Goal: Task Accomplishment & Management: Use online tool/utility

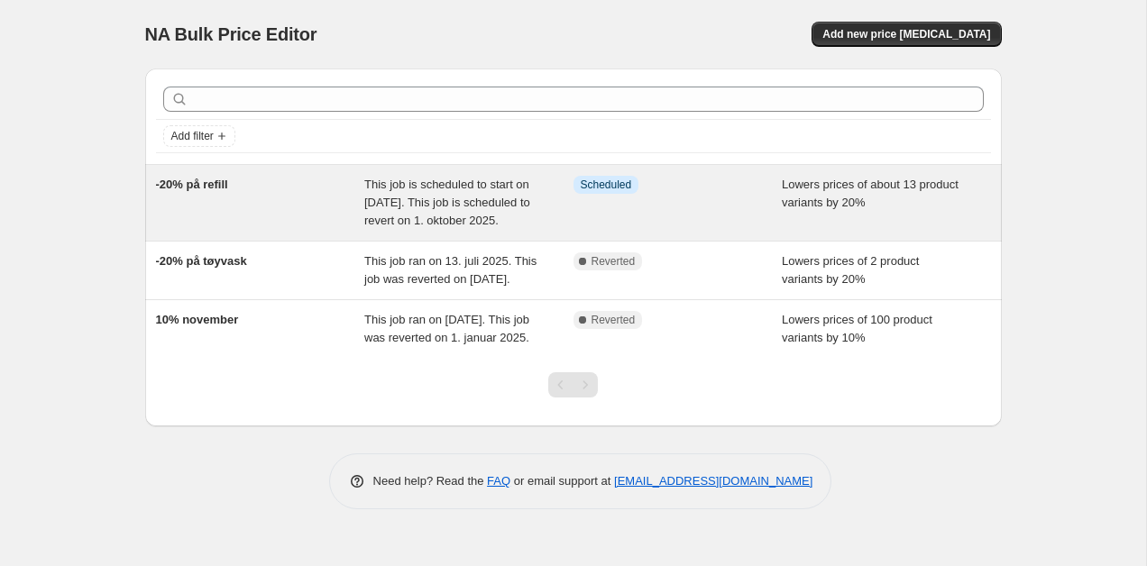
click at [445, 230] on div "This job is scheduled to start on [DATE]. This job is scheduled to revert on 1.…" at bounding box center [468, 203] width 209 height 54
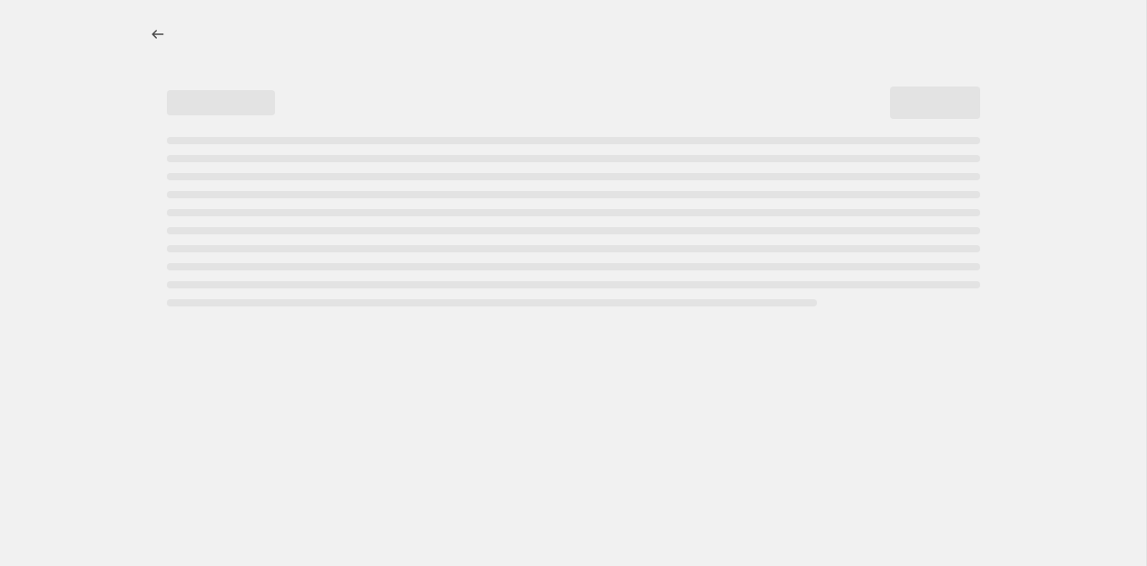
select select "percentage"
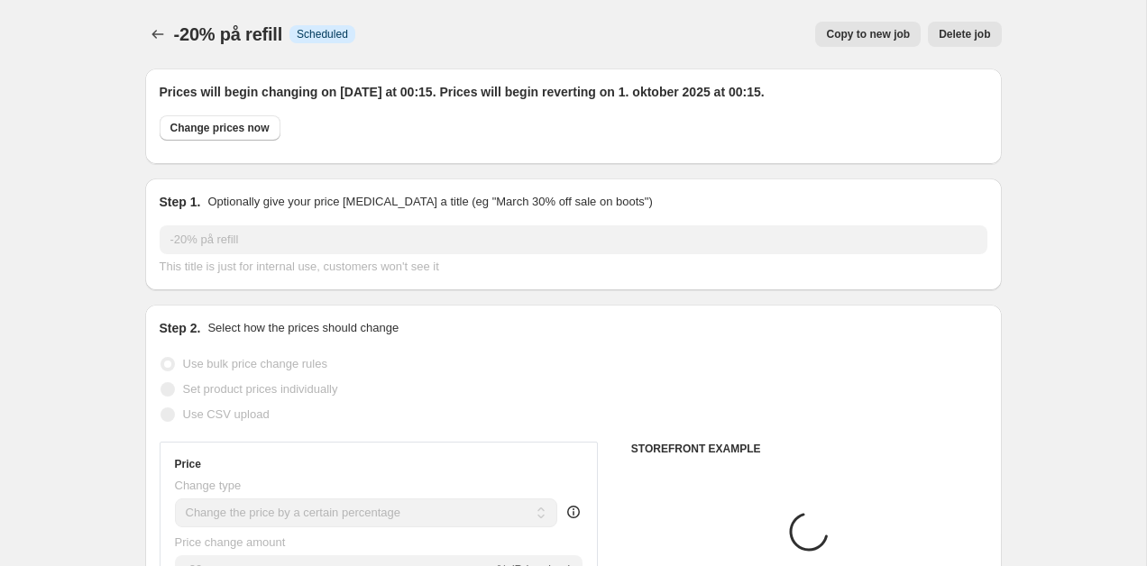
select select "collection"
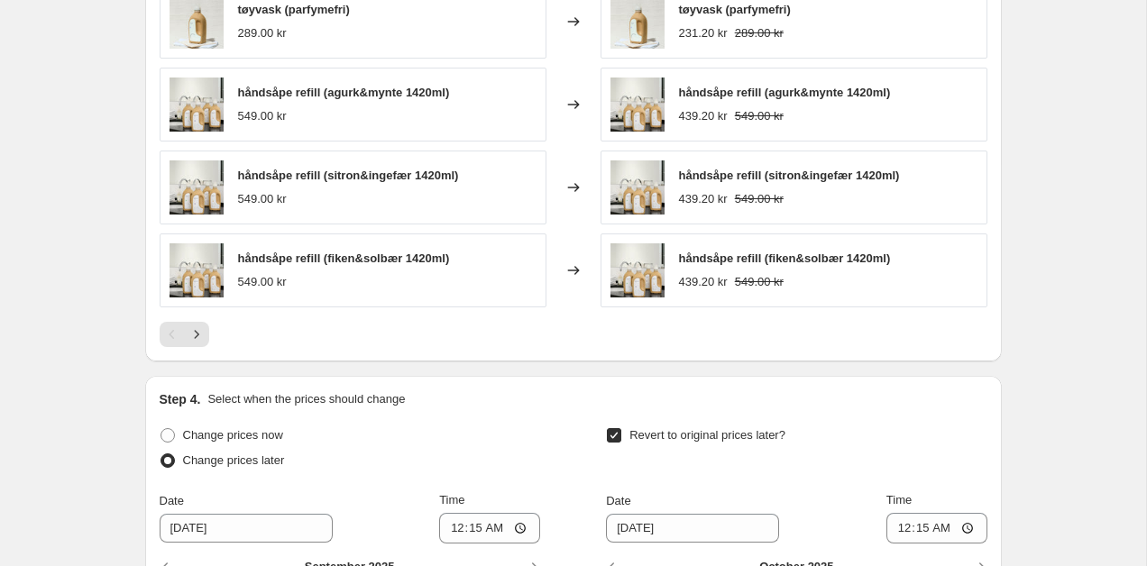
scroll to position [1858, 0]
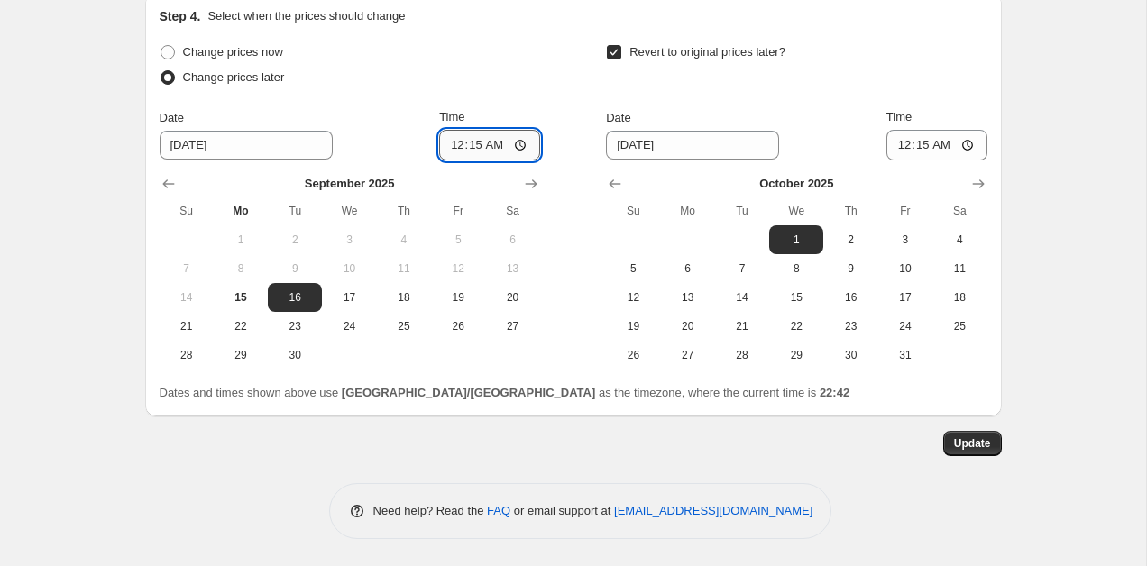
click at [476, 150] on input "00:15" at bounding box center [489, 145] width 101 height 31
click at [248, 297] on span "15" at bounding box center [241, 297] width 40 height 14
type input "[DATE]"
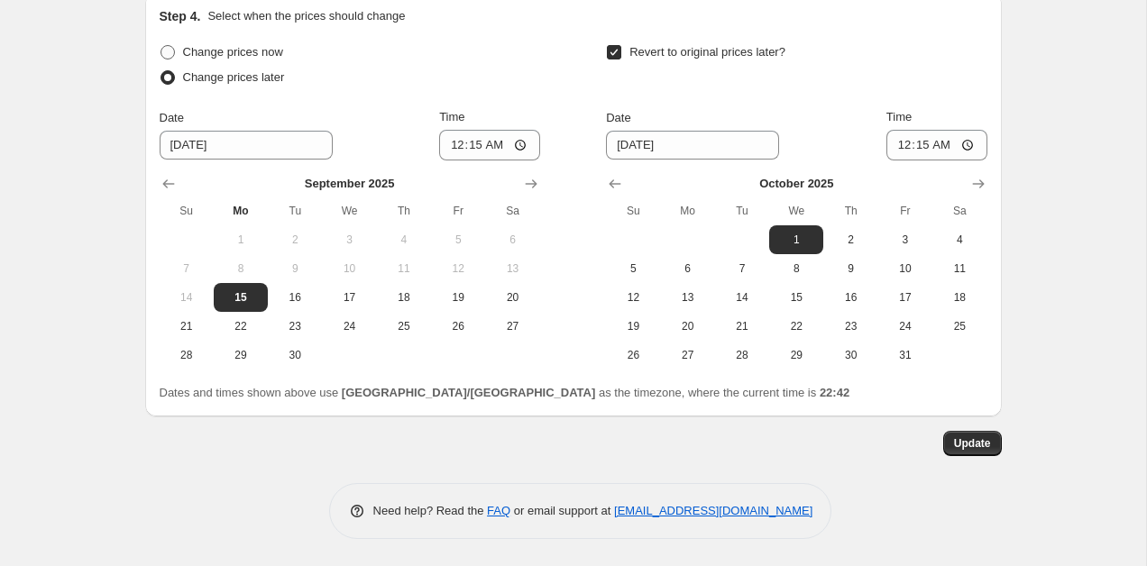
click at [164, 50] on span at bounding box center [168, 52] width 14 height 14
click at [161, 46] on input "Change prices now" at bounding box center [161, 45] width 1 height 1
radio input "true"
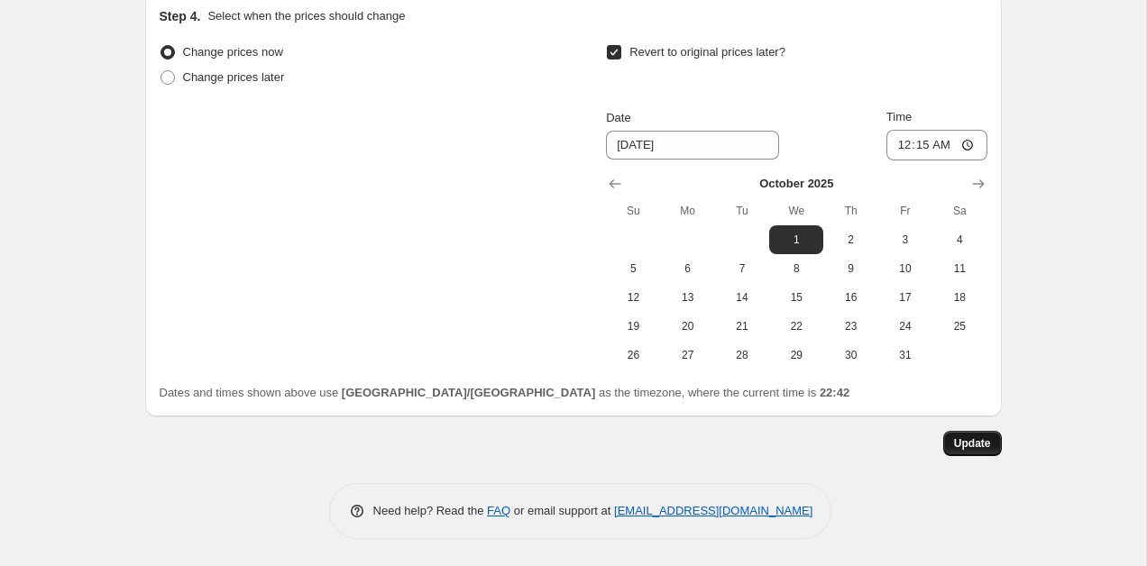
click at [984, 442] on span "Update" at bounding box center [972, 444] width 37 height 14
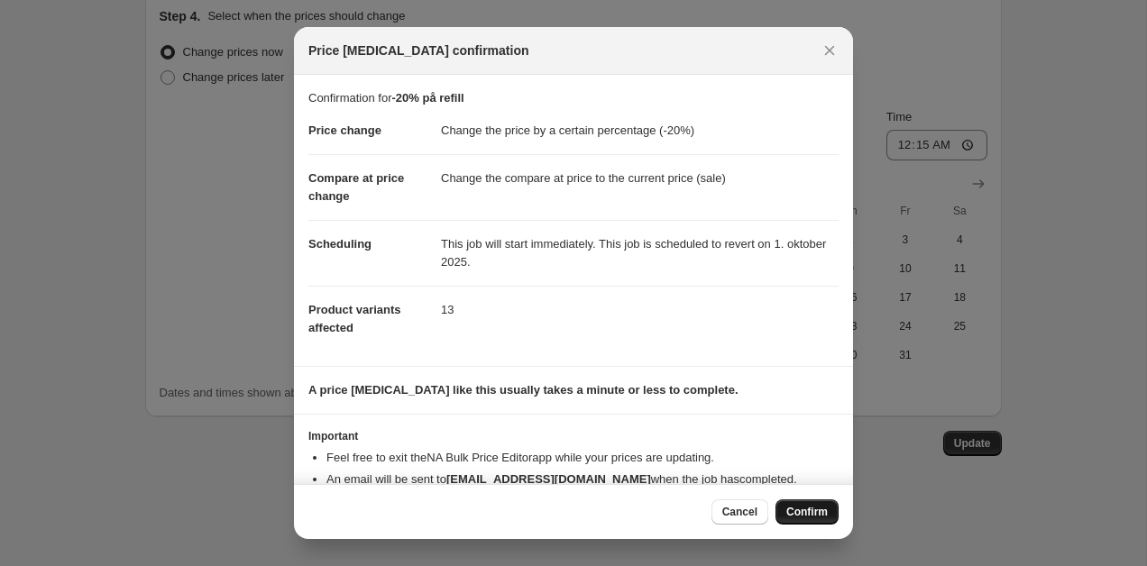
click at [817, 511] on span "Confirm" at bounding box center [806, 512] width 41 height 14
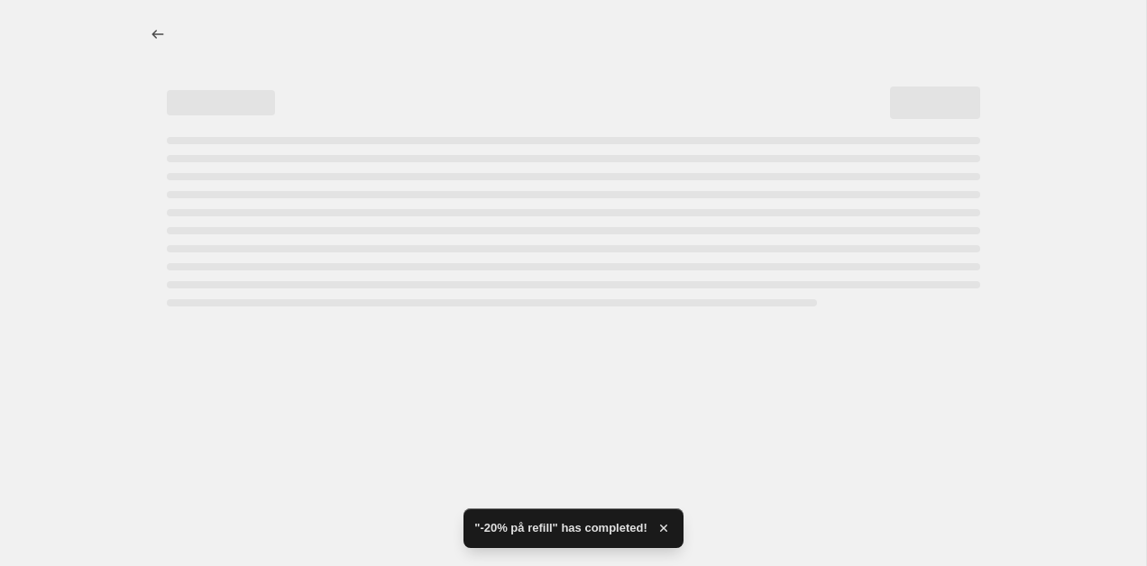
select select "percentage"
select select "collection"
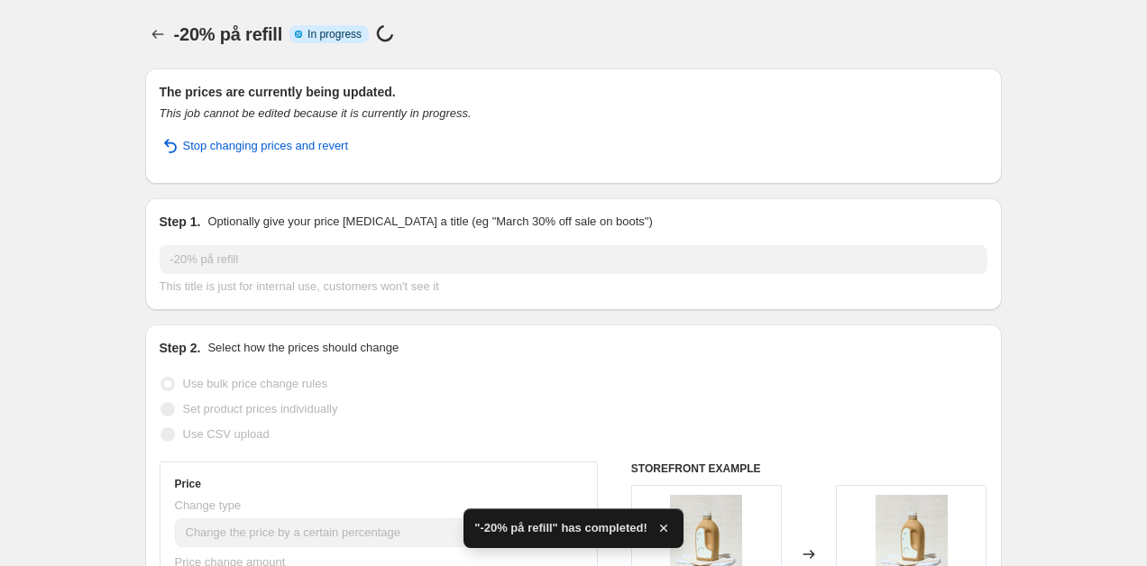
scroll to position [34, 0]
